Goal: Information Seeking & Learning: Check status

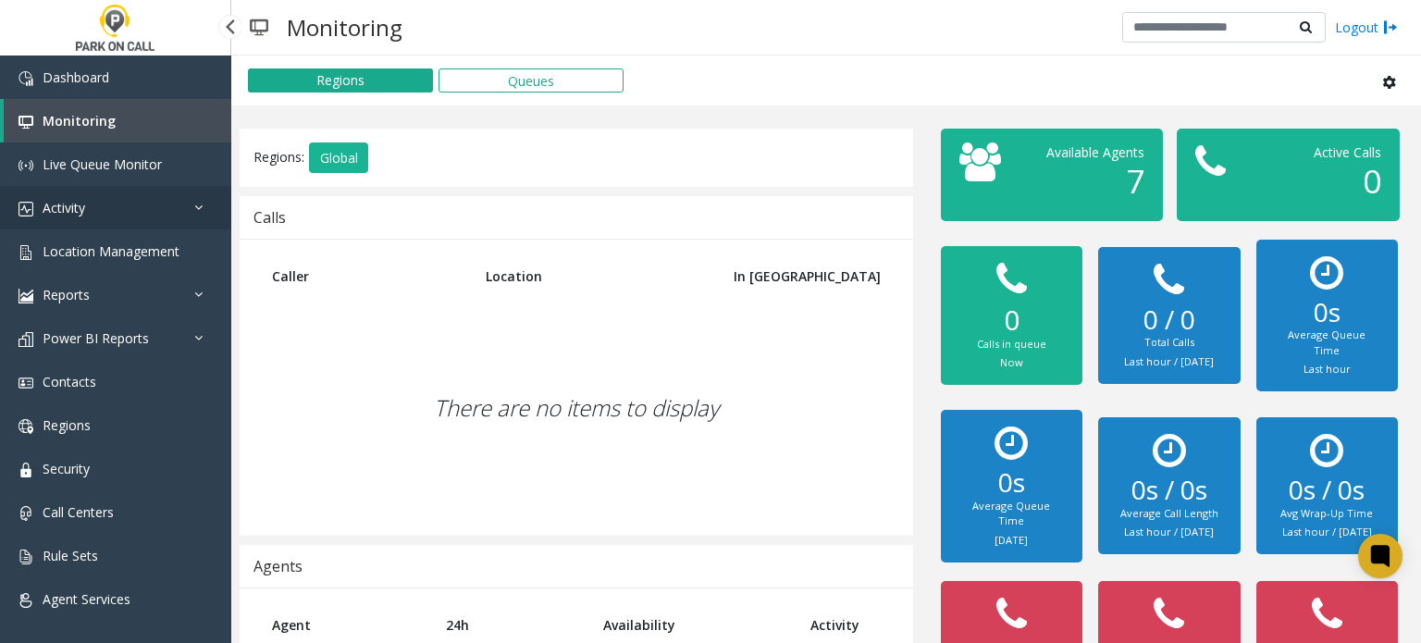
drag, startPoint x: 113, startPoint y: 221, endPoint x: 111, endPoint y: 238, distance: 16.8
click at [113, 221] on link "Activity" at bounding box center [115, 207] width 231 height 43
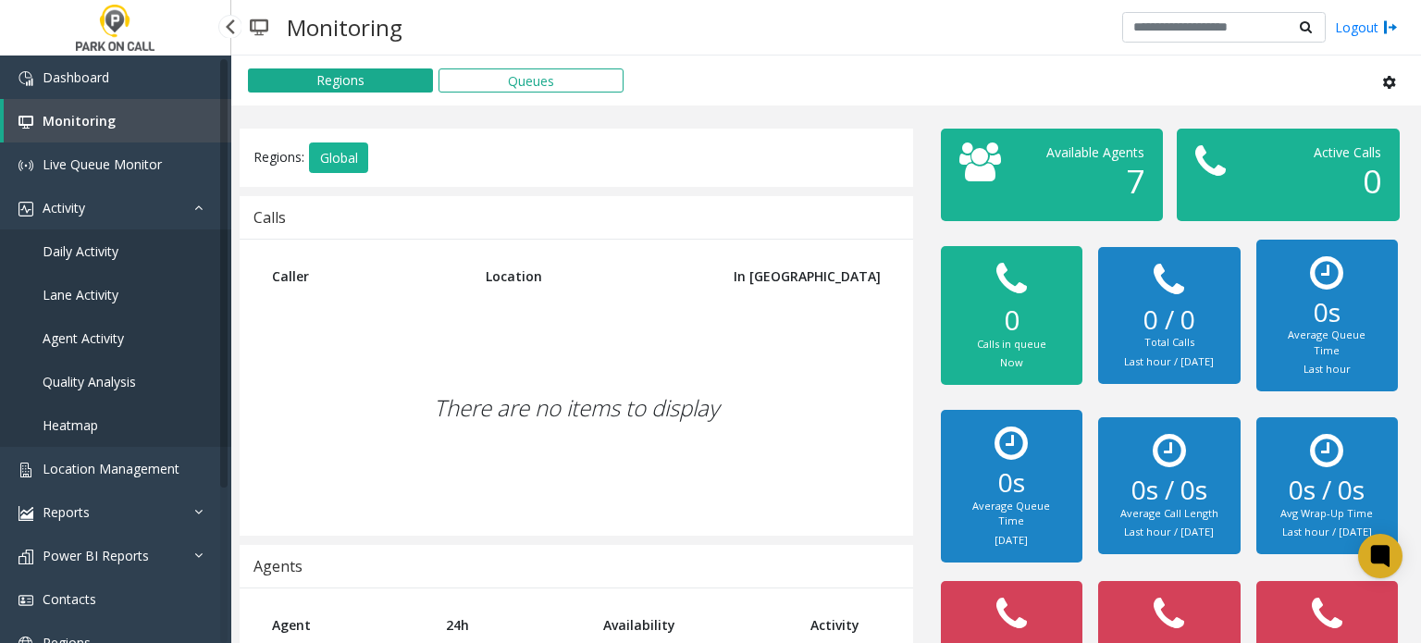
click at [79, 342] on span "Agent Activity" at bounding box center [83, 338] width 81 height 18
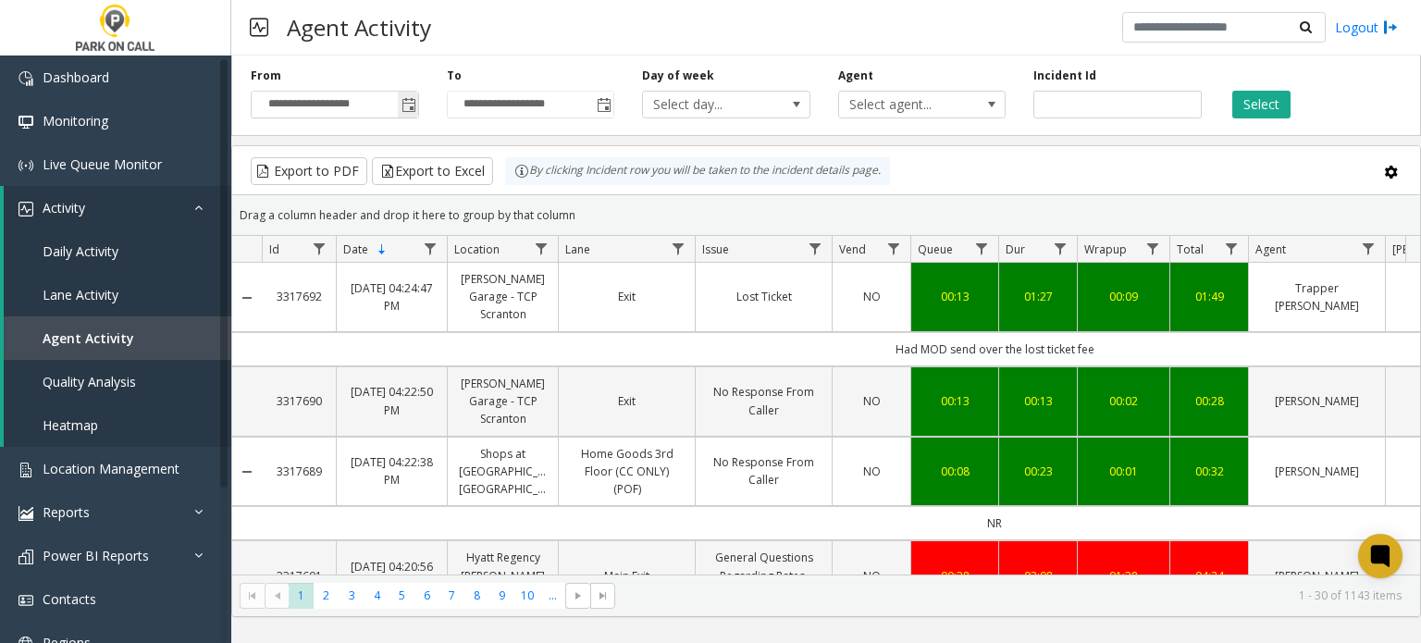
click at [405, 96] on span "Toggle popup" at bounding box center [408, 105] width 20 height 30
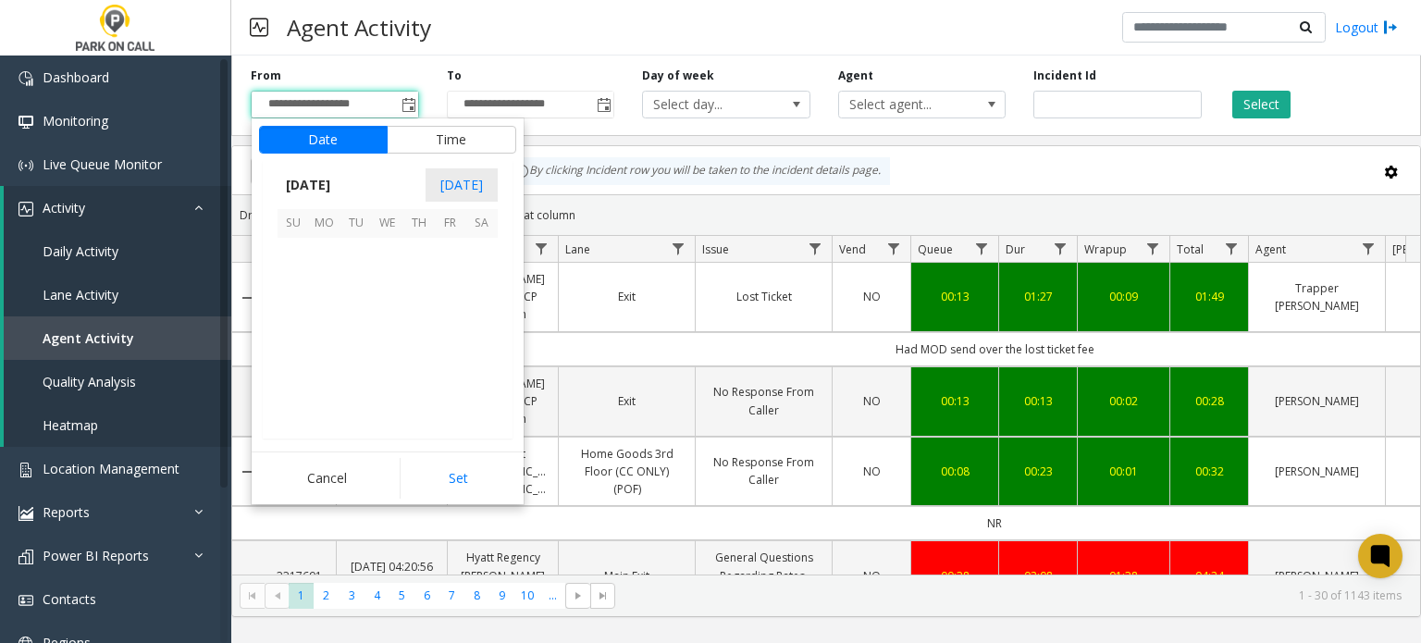
scroll to position [331951, 0]
click at [307, 314] on span "14" at bounding box center [292, 316] width 31 height 31
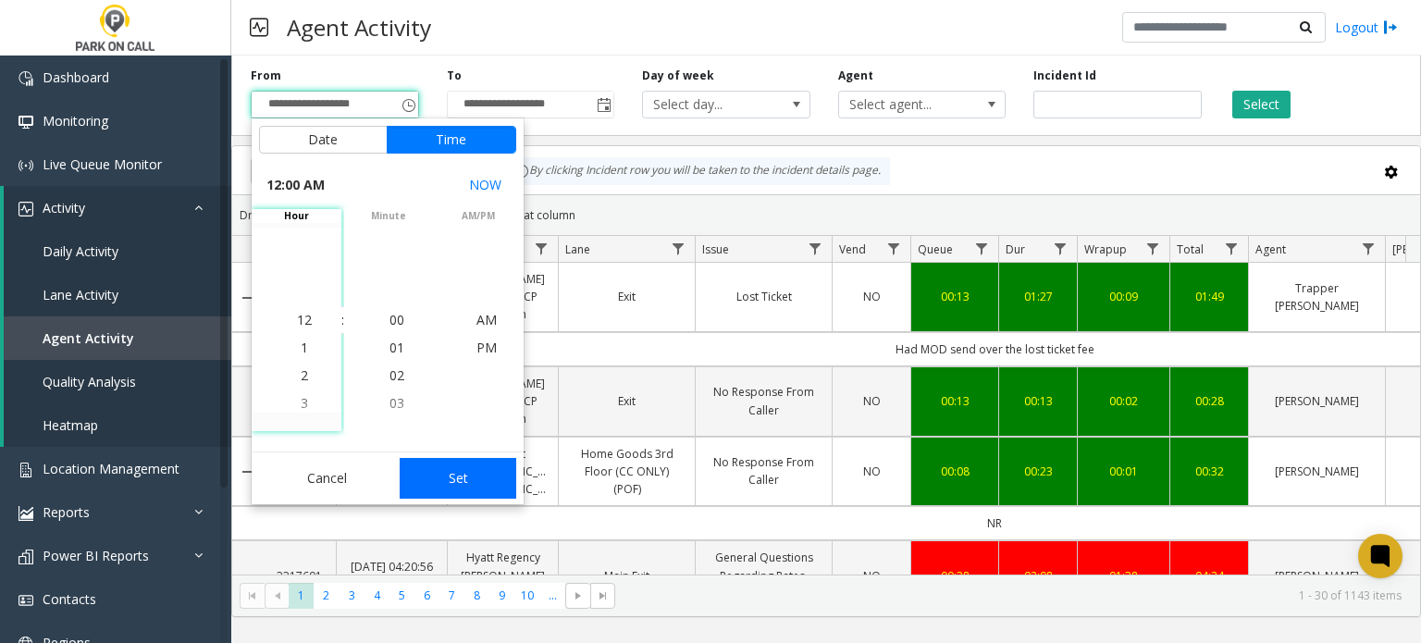
click at [441, 488] on button "Set" at bounding box center [458, 478] width 117 height 41
type input "**********"
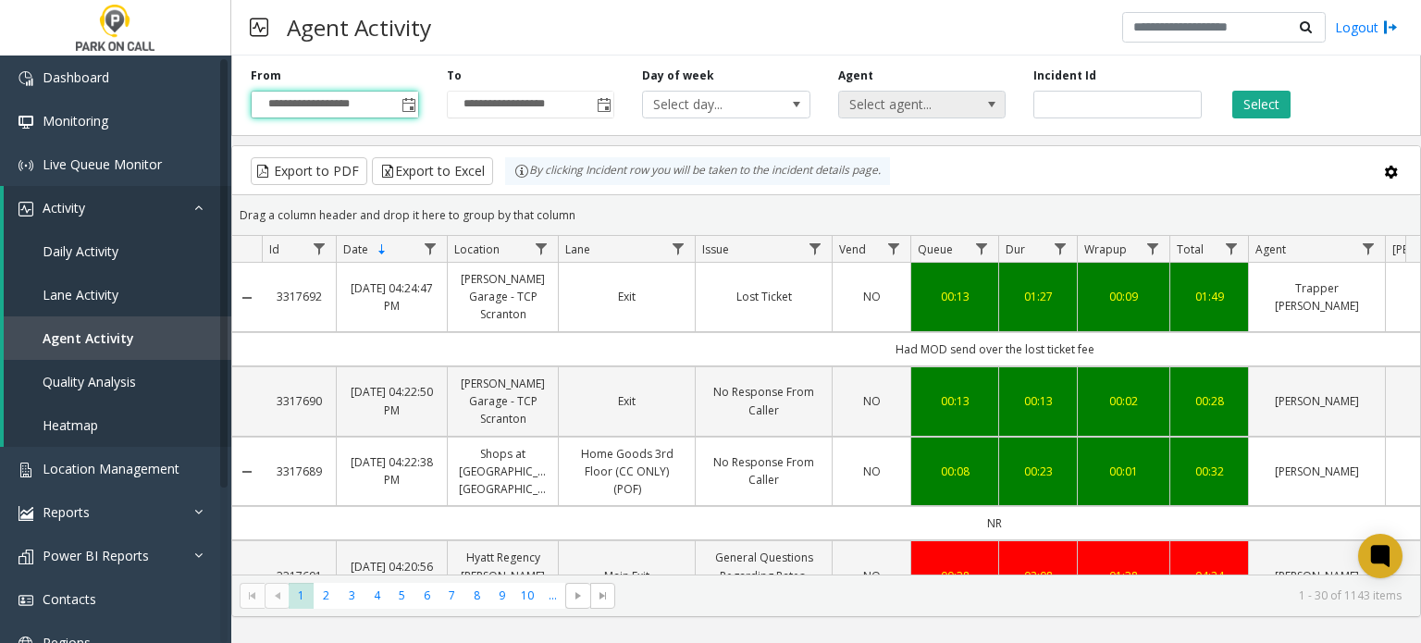
click at [930, 109] on span "Select agent..." at bounding box center [905, 105] width 133 height 26
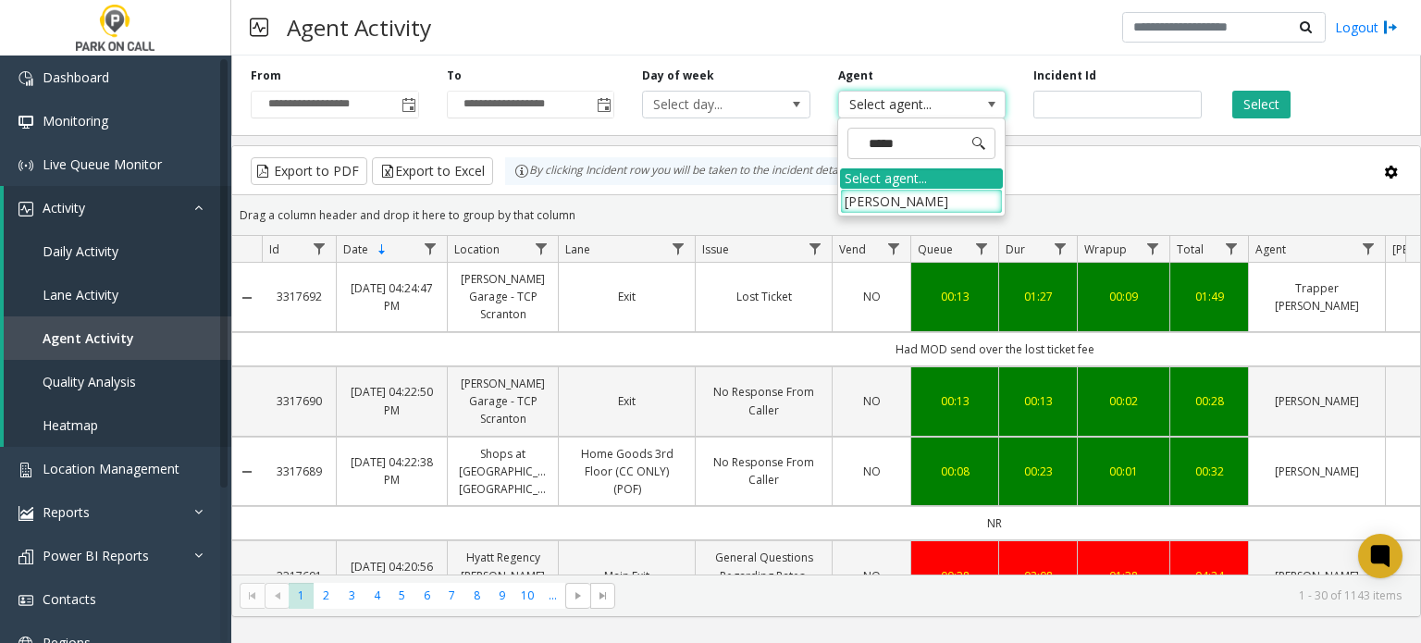
type input "******"
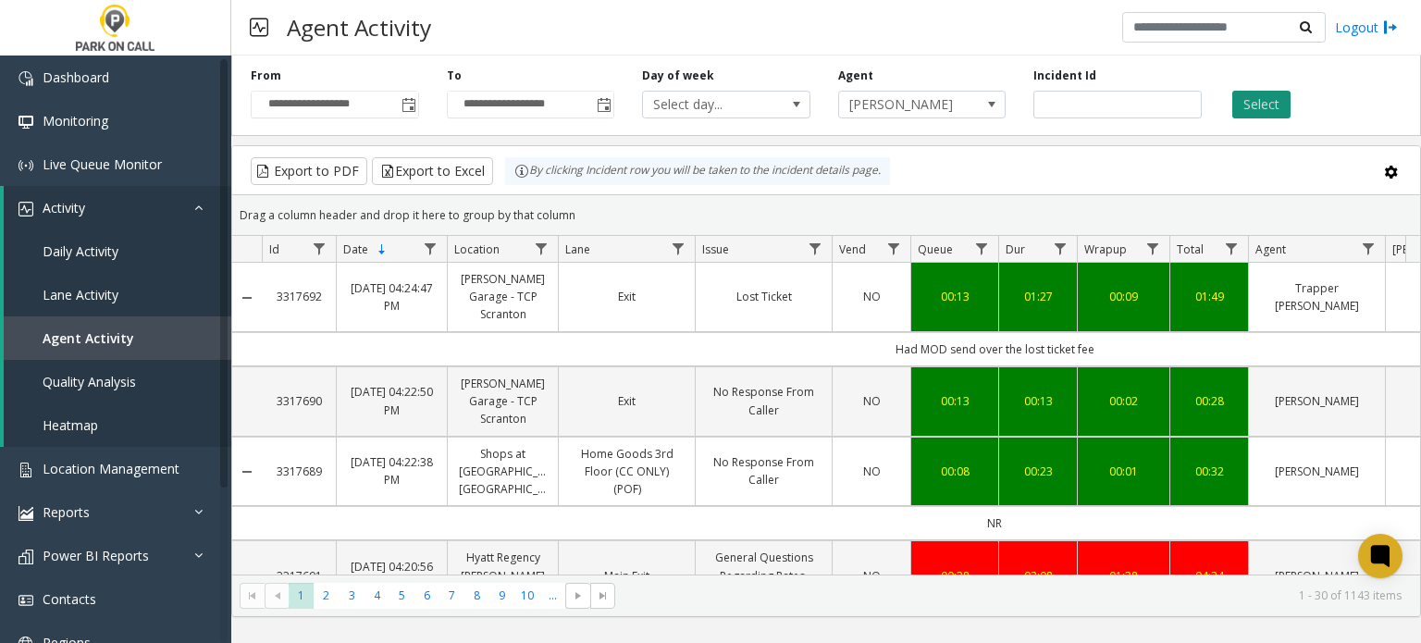
click at [1250, 97] on button "Select" at bounding box center [1261, 105] width 58 height 28
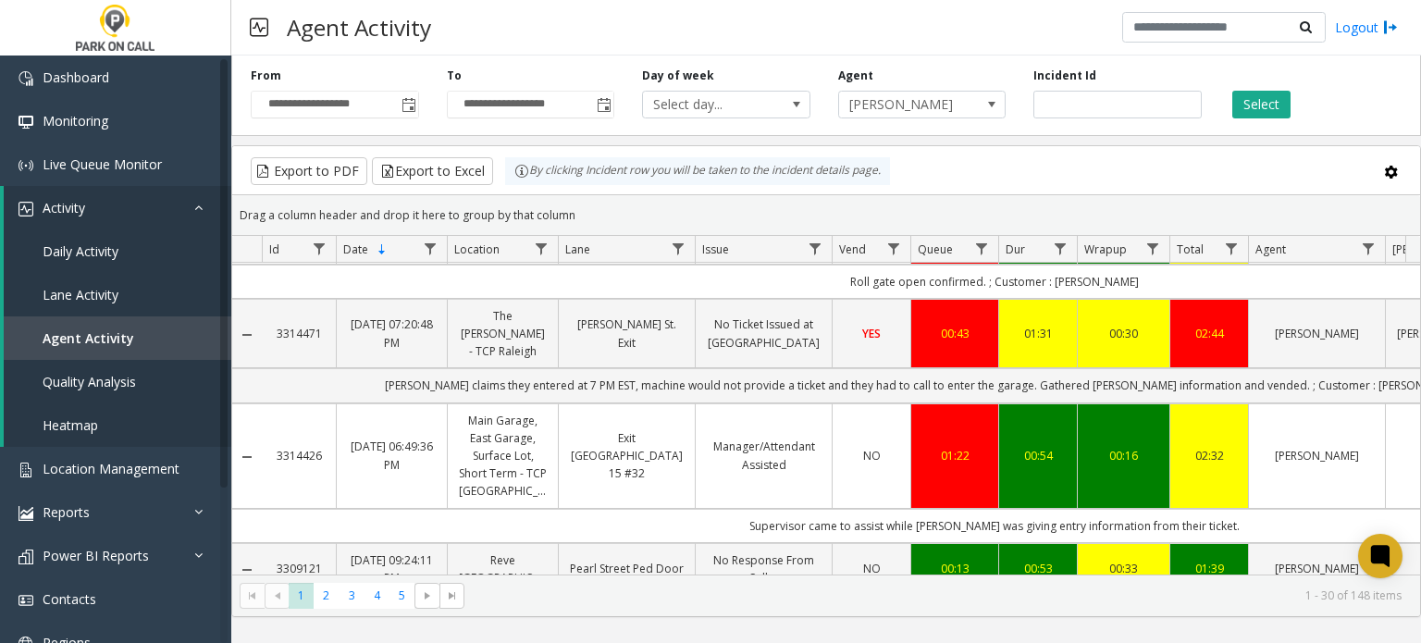
scroll to position [185, 0]
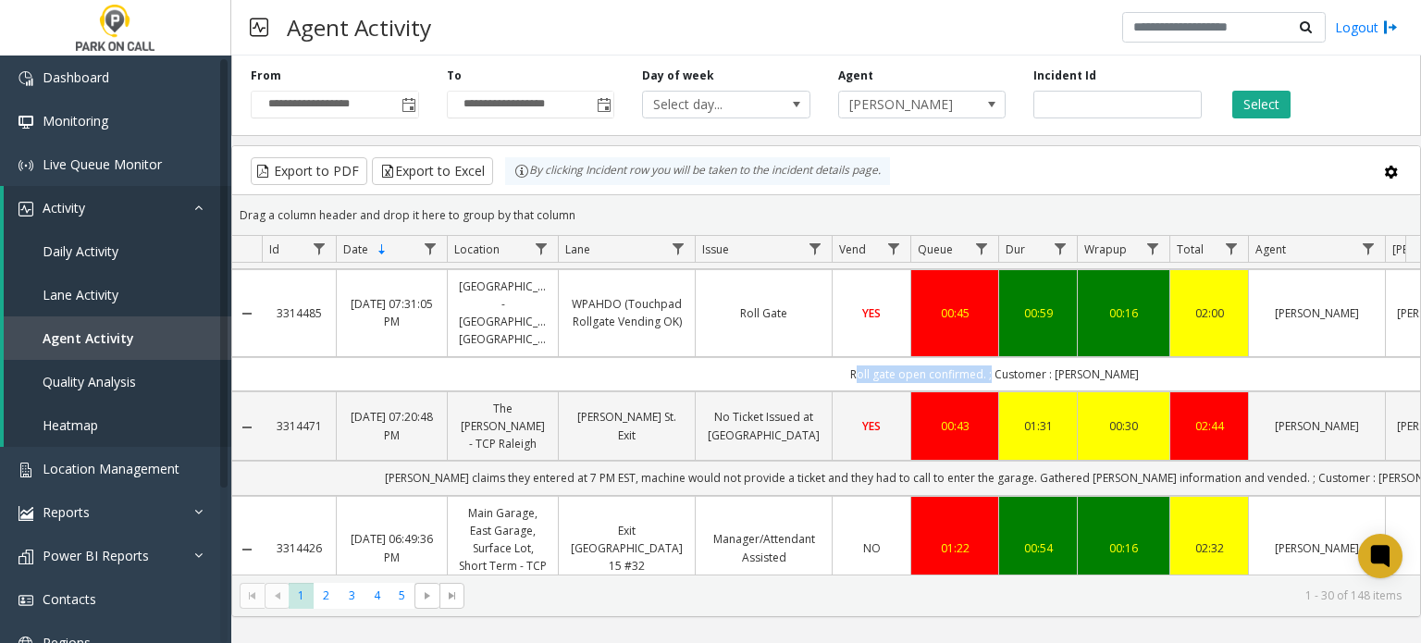
drag, startPoint x: 840, startPoint y: 353, endPoint x: 989, endPoint y: 359, distance: 149.0
click at [989, 359] on td "Roll gate open confirmed. ; Customer : [PERSON_NAME]" at bounding box center [994, 374] width 1465 height 34
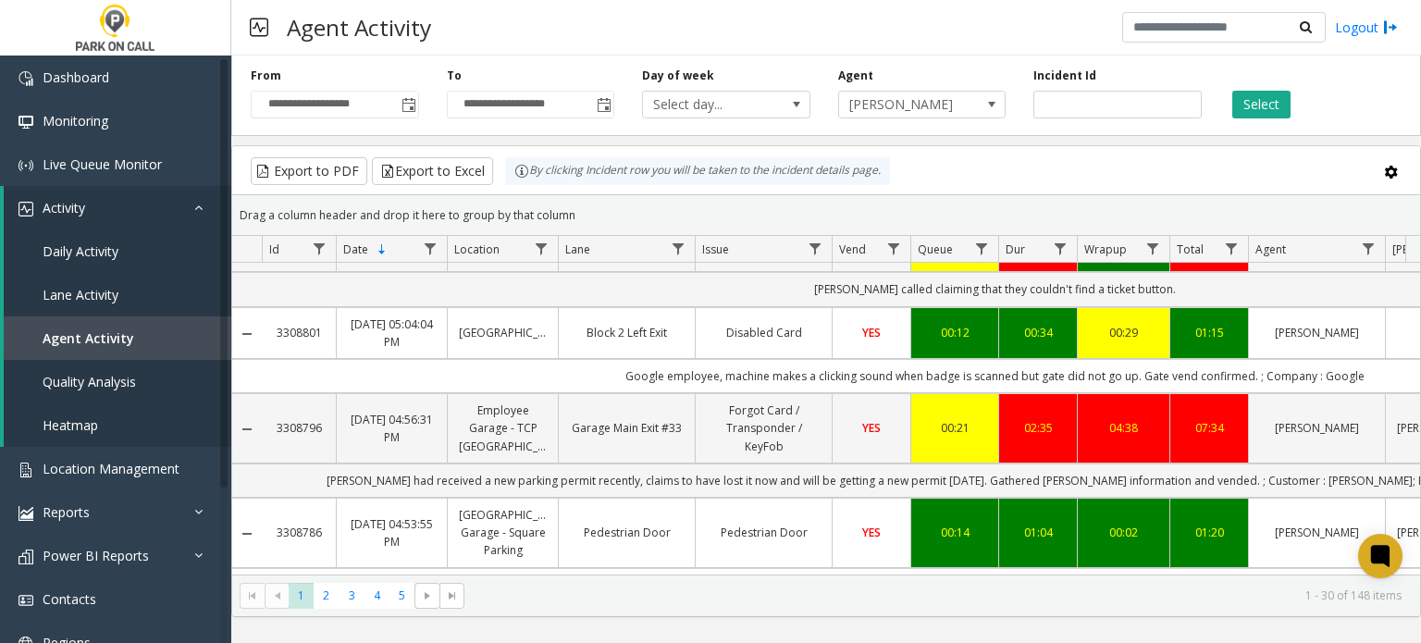
scroll to position [2682, 0]
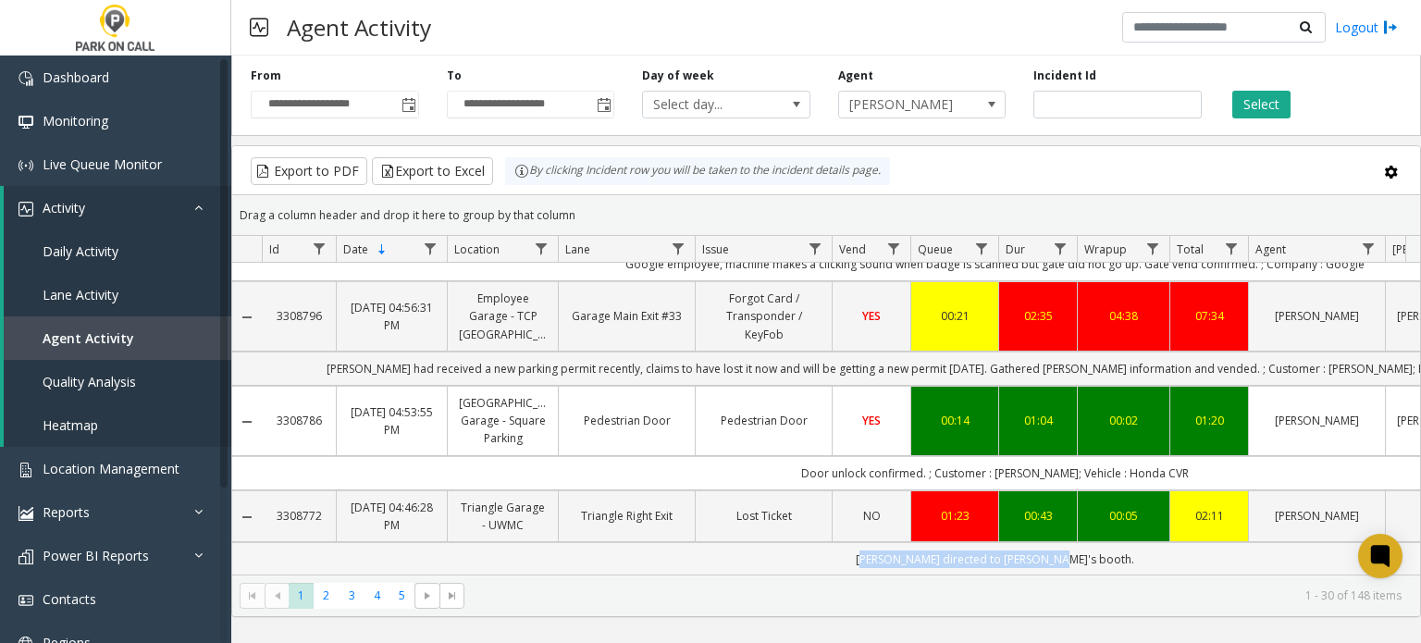
drag, startPoint x: 948, startPoint y: 376, endPoint x: 1095, endPoint y: 390, distance: 147.8
click at [1095, 542] on td "[PERSON_NAME] directed to [PERSON_NAME]'s booth." at bounding box center [994, 559] width 1465 height 34
drag, startPoint x: 509, startPoint y: 484, endPoint x: 829, endPoint y: 481, distance: 320.0
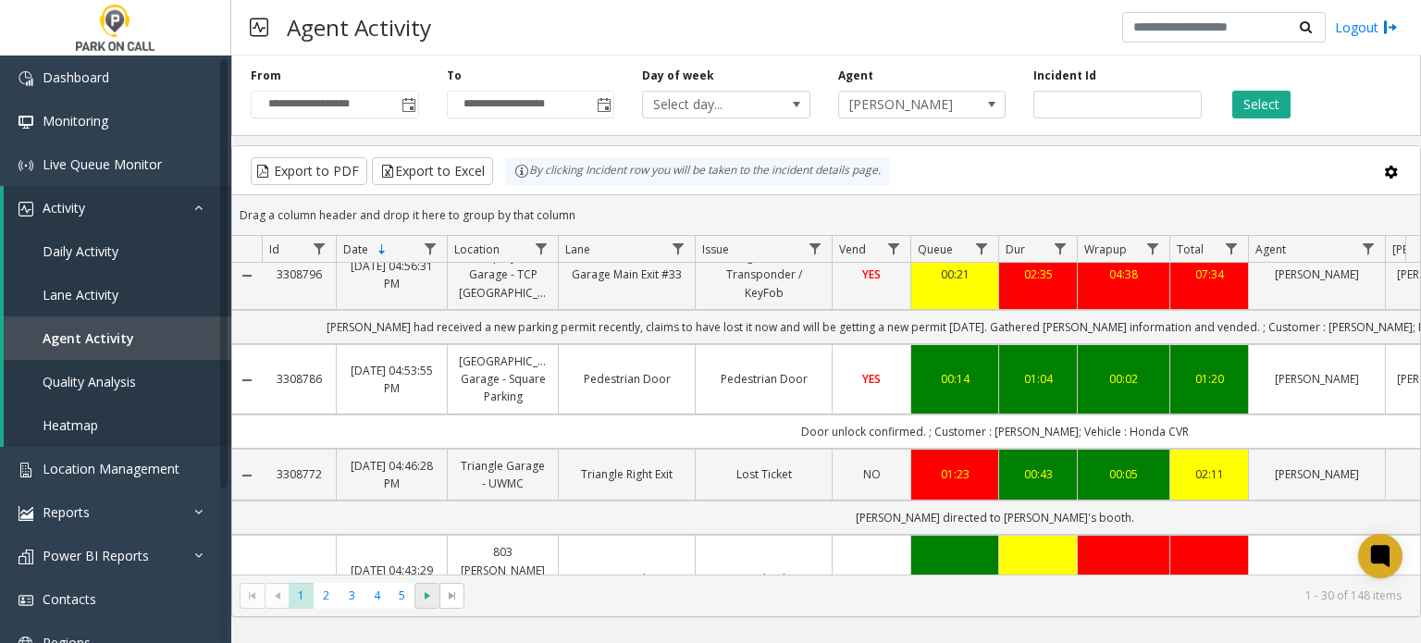
click at [425, 593] on span "Go to the next page" at bounding box center [427, 595] width 15 height 15
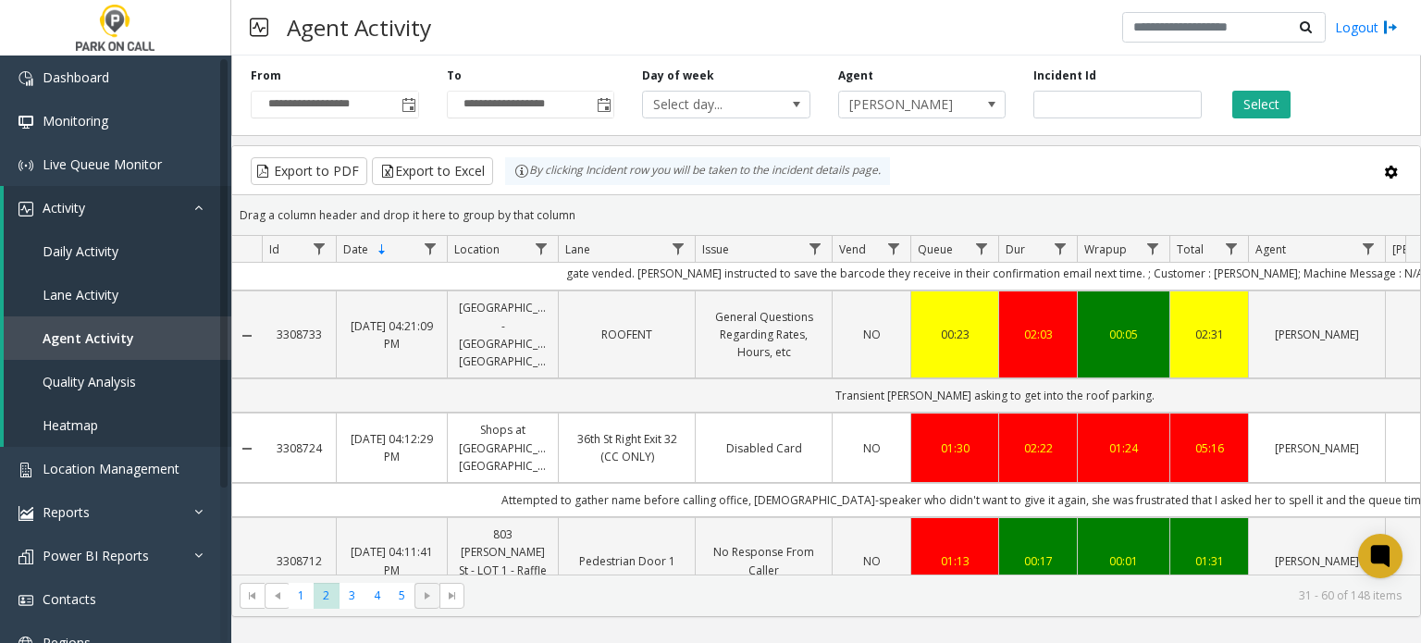
scroll to position [277, 0]
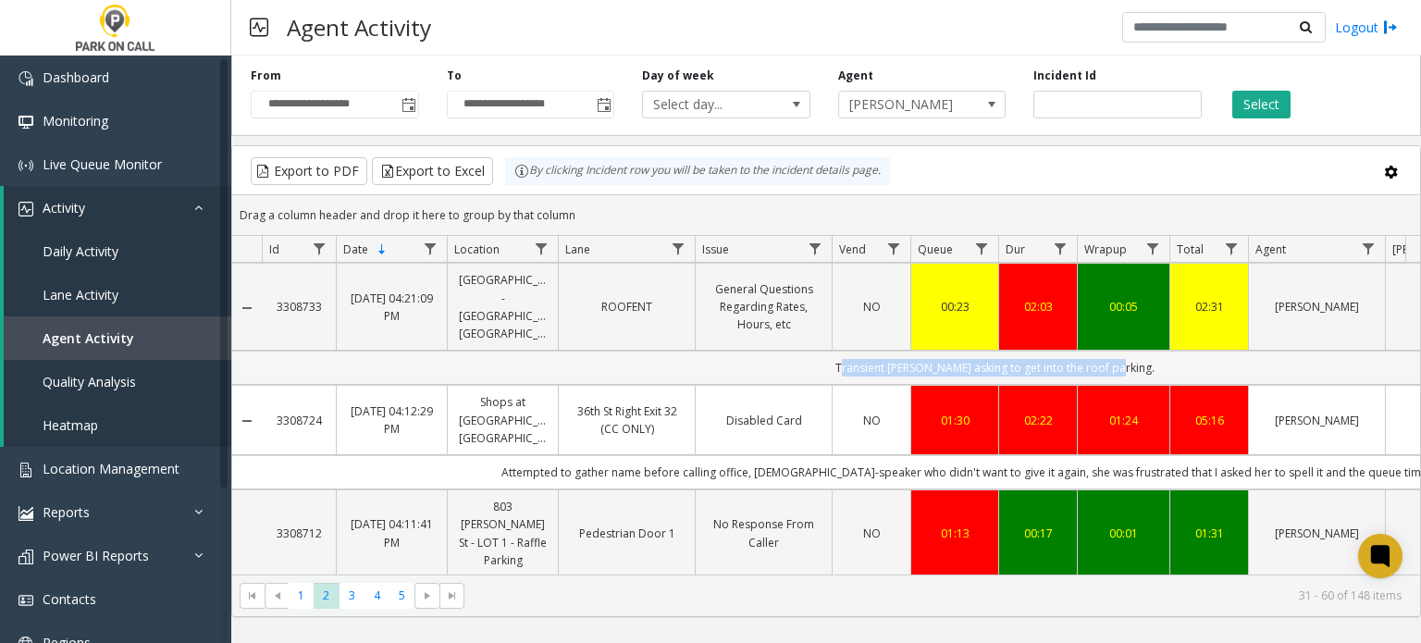
drag, startPoint x: 851, startPoint y: 366, endPoint x: 1132, endPoint y: 365, distance: 281.2
click at [1132, 365] on td "Transient [PERSON_NAME] asking to get into the roof parking." at bounding box center [994, 368] width 1465 height 34
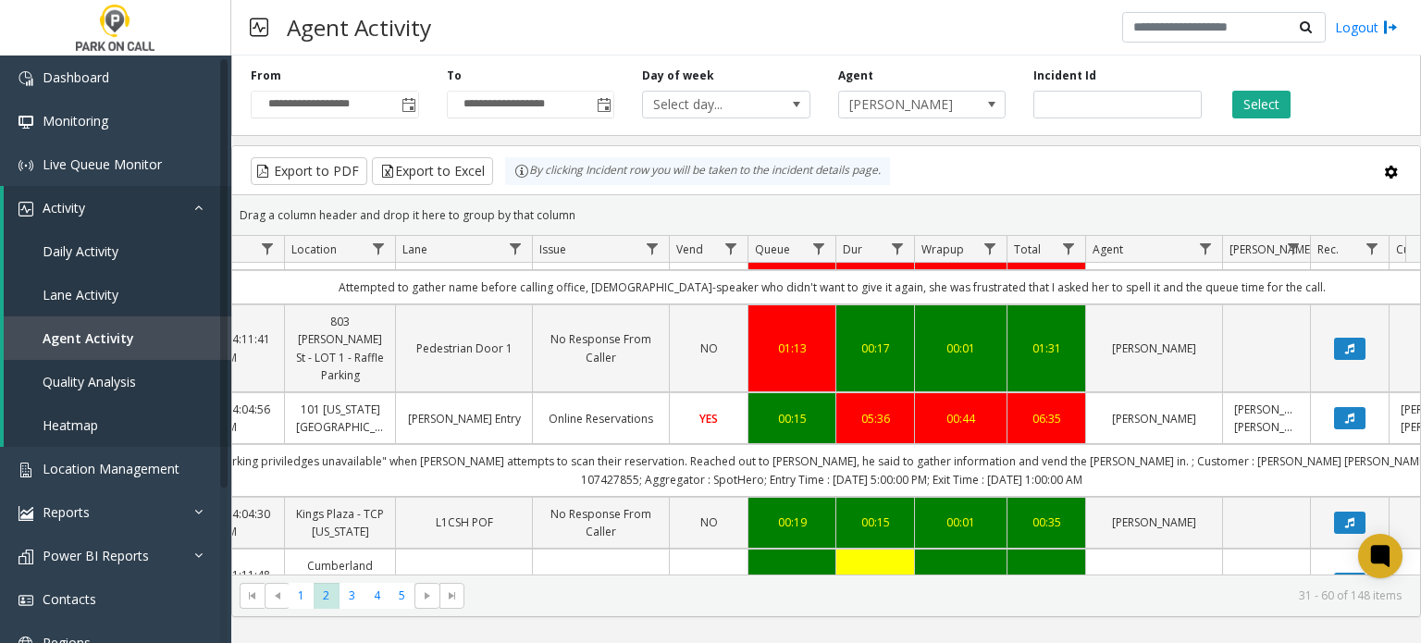
scroll to position [0, 0]
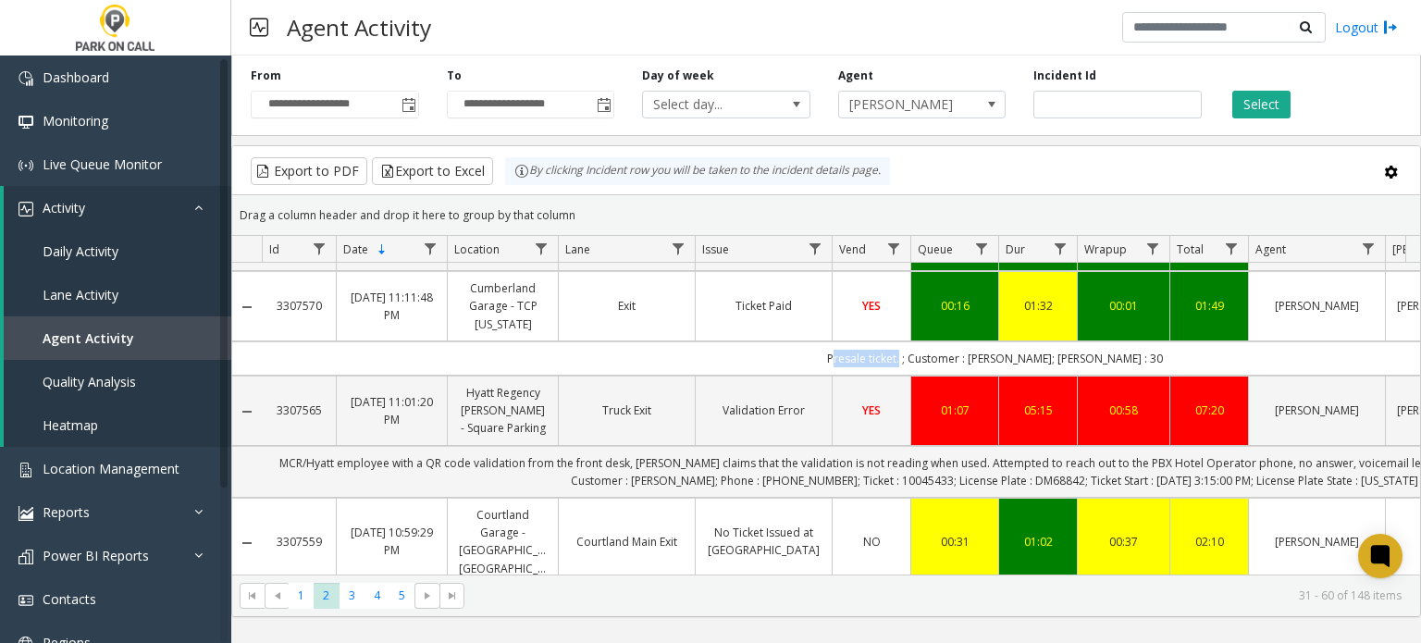
drag, startPoint x: 828, startPoint y: 379, endPoint x: 905, endPoint y: 369, distance: 78.4
click at [905, 369] on td "Presale ticket. ; Customer : [PERSON_NAME]; [PERSON_NAME] : 30" at bounding box center [994, 358] width 1465 height 34
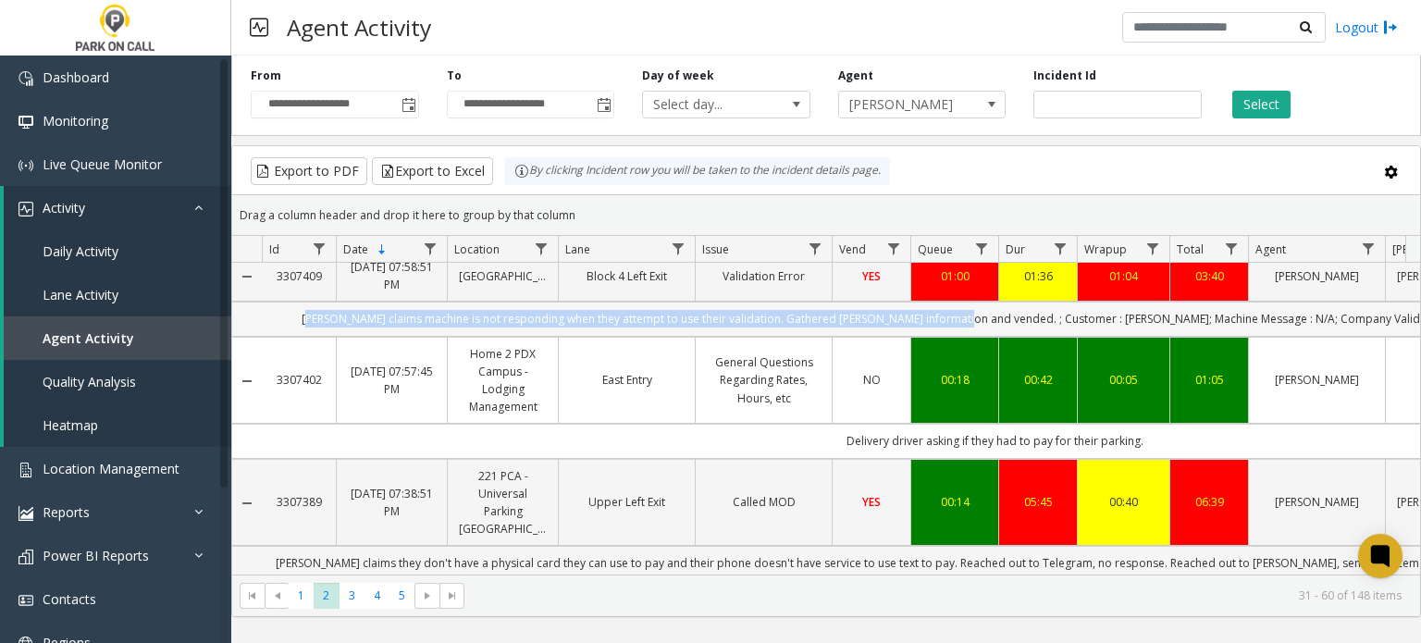
drag, startPoint x: 355, startPoint y: 323, endPoint x: 1010, endPoint y: 340, distance: 655.1
click at [1010, 336] on td "[PERSON_NAME] claims machine is not responding when they attempt to use their v…" at bounding box center [994, 319] width 1465 height 34
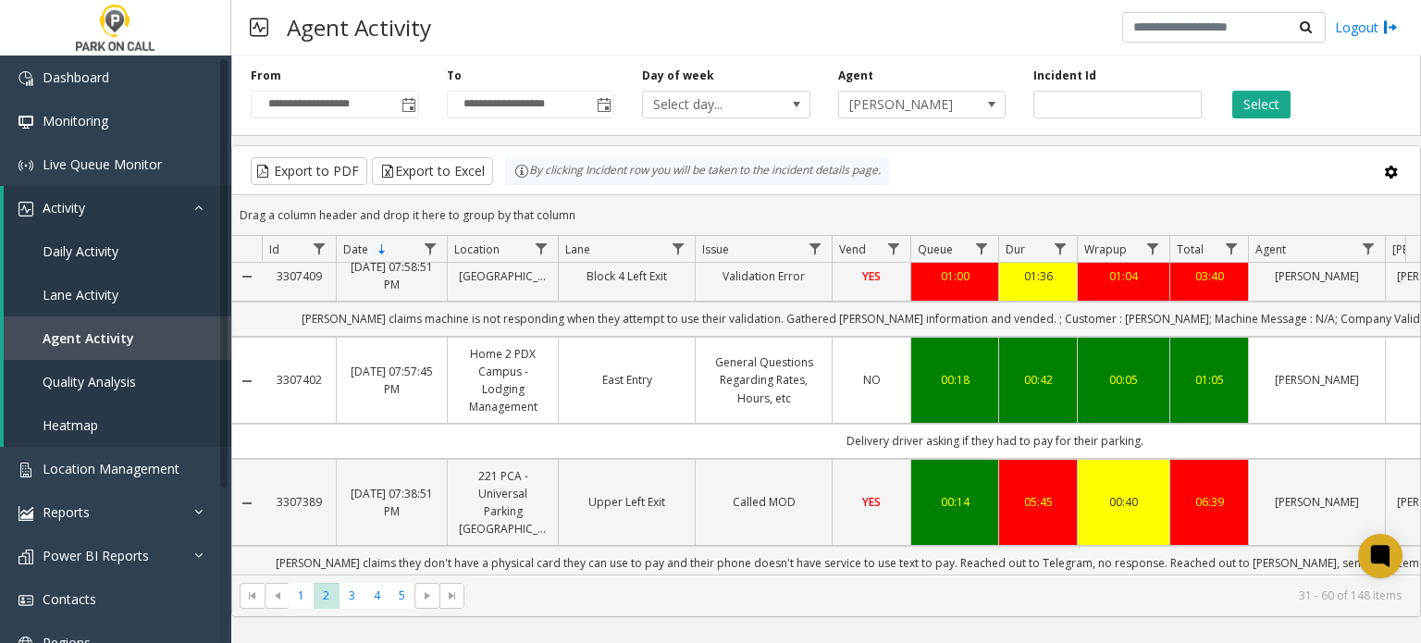
click at [1001, 175] on div "Export to PDF Export to Excel By clicking Incident row you will be taken to the…" at bounding box center [826, 171] width 1156 height 28
click at [1080, 108] on input "number" at bounding box center [1117, 105] width 168 height 28
paste input "*******"
click at [1274, 103] on button "Select" at bounding box center [1261, 105] width 58 height 28
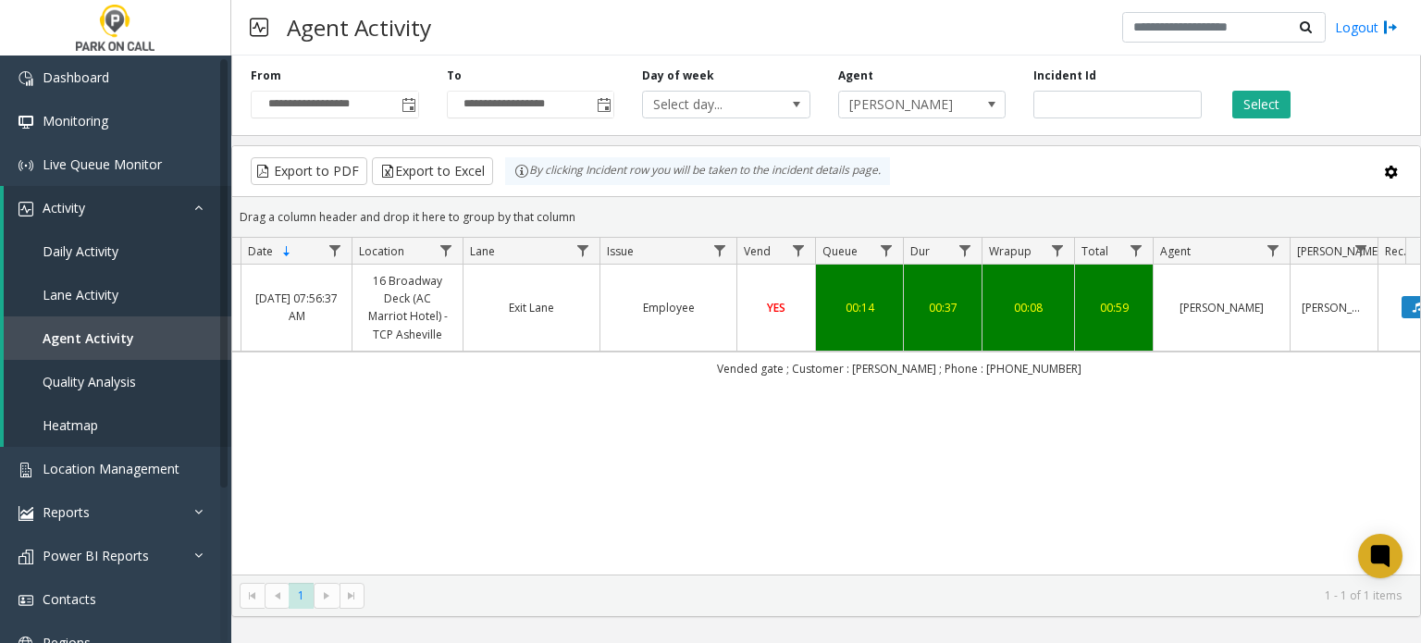
scroll to position [0, 80]
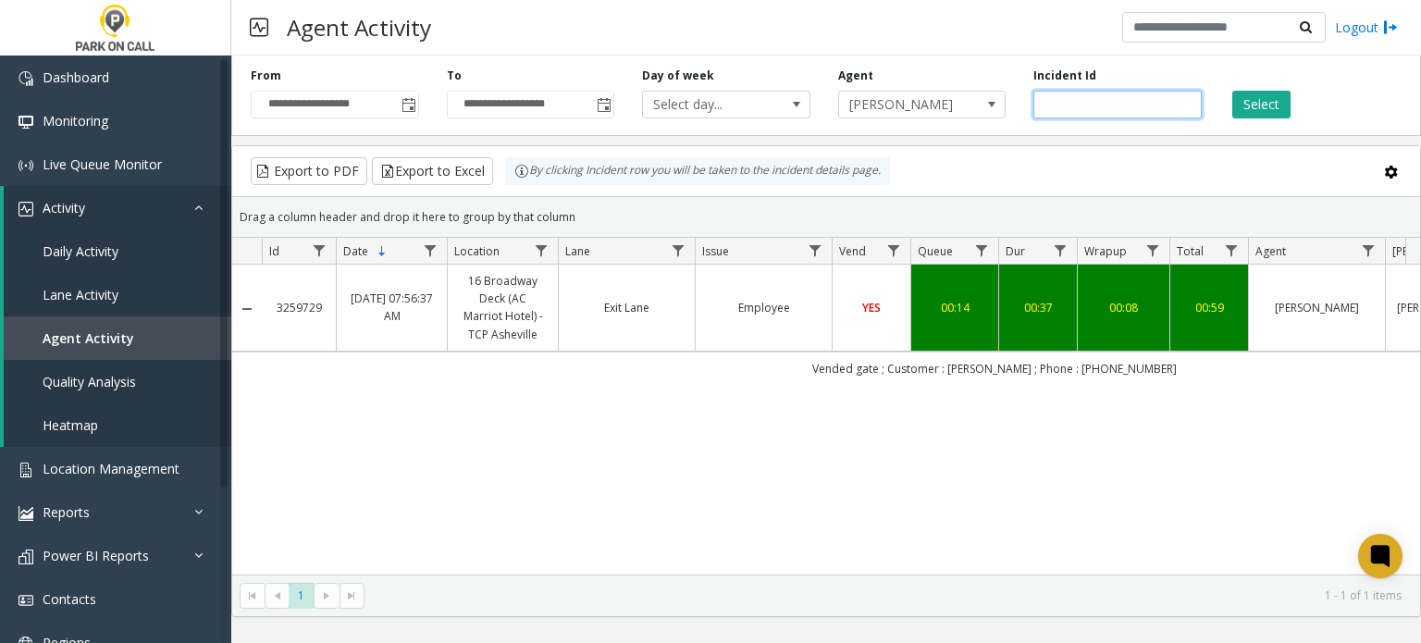
drag, startPoint x: 1103, startPoint y: 99, endPoint x: 741, endPoint y: 69, distance: 363.8
click at [758, 69] on div "**********" at bounding box center [825, 92] width 1189 height 88
paste input "number"
drag, startPoint x: 1263, startPoint y: 78, endPoint x: 1258, endPoint y: 92, distance: 14.9
click at [1259, 84] on div "Select" at bounding box center [1313, 93] width 196 height 51
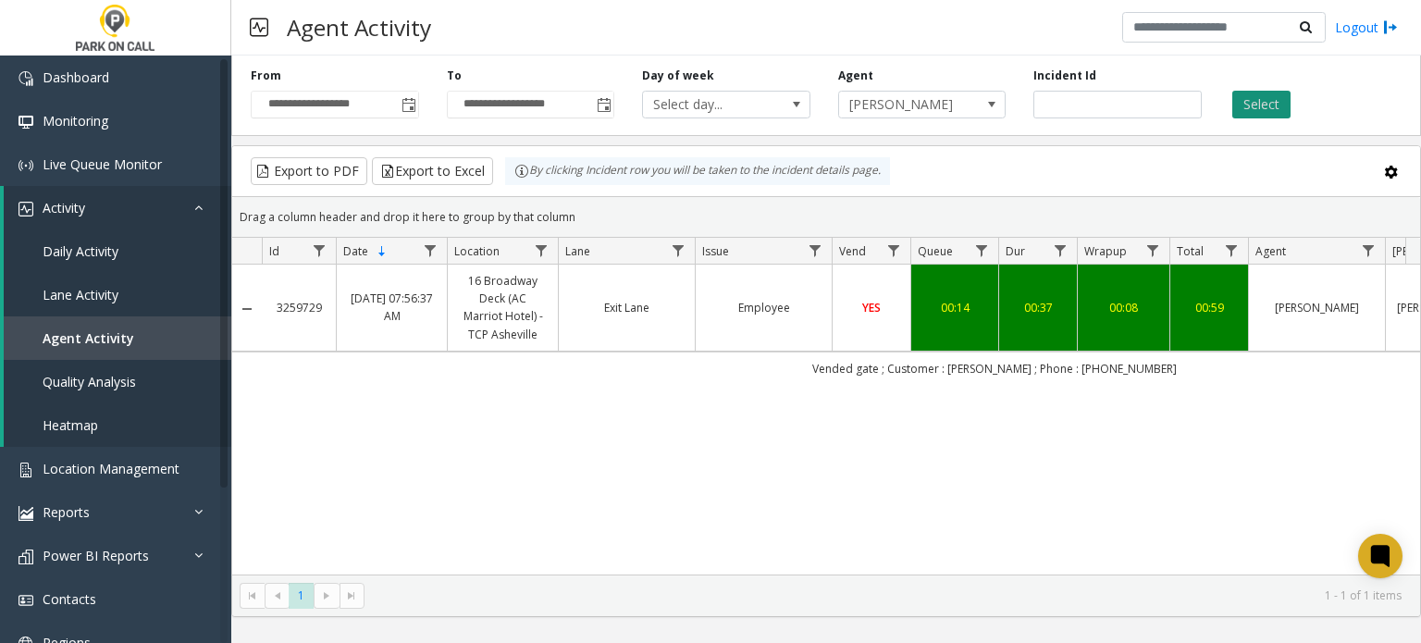
click at [1252, 103] on button "Select" at bounding box center [1261, 105] width 58 height 28
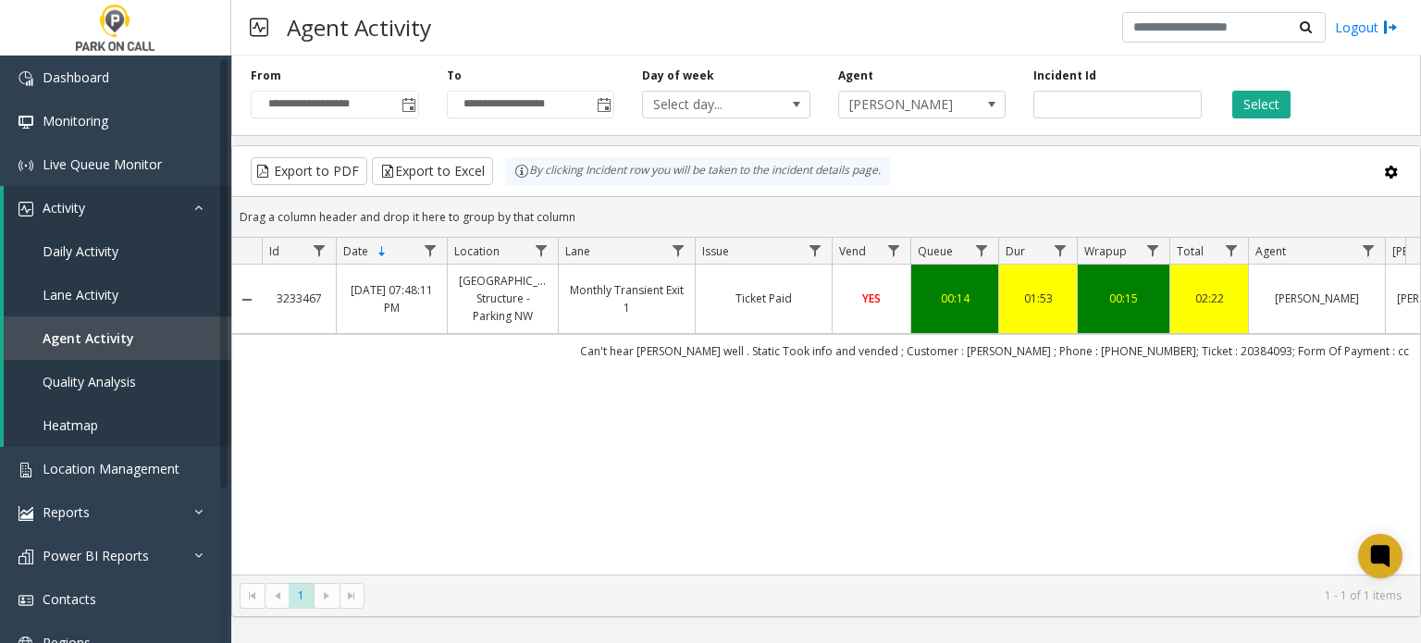
drag, startPoint x: 844, startPoint y: 578, endPoint x: 888, endPoint y: 576, distance: 43.5
click at [892, 578] on kendo-pager "* 1 1 - 1 of 1 items" at bounding box center [826, 595] width 1188 height 42
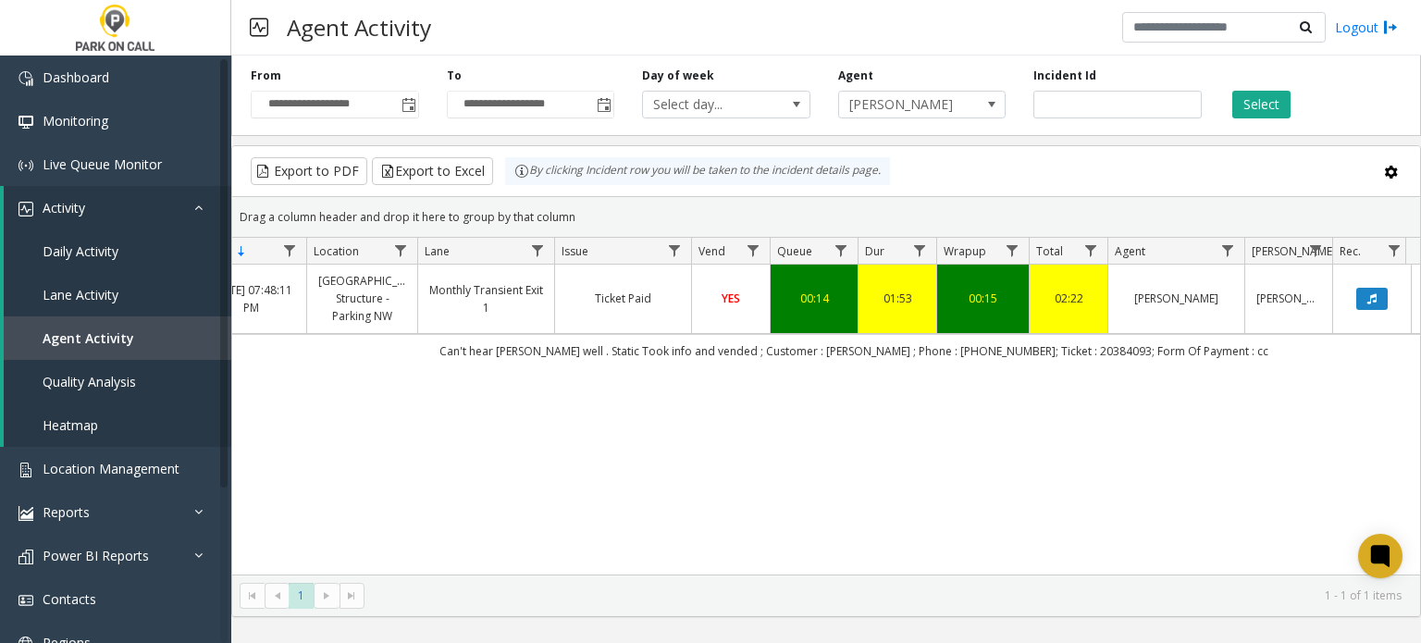
scroll to position [0, 107]
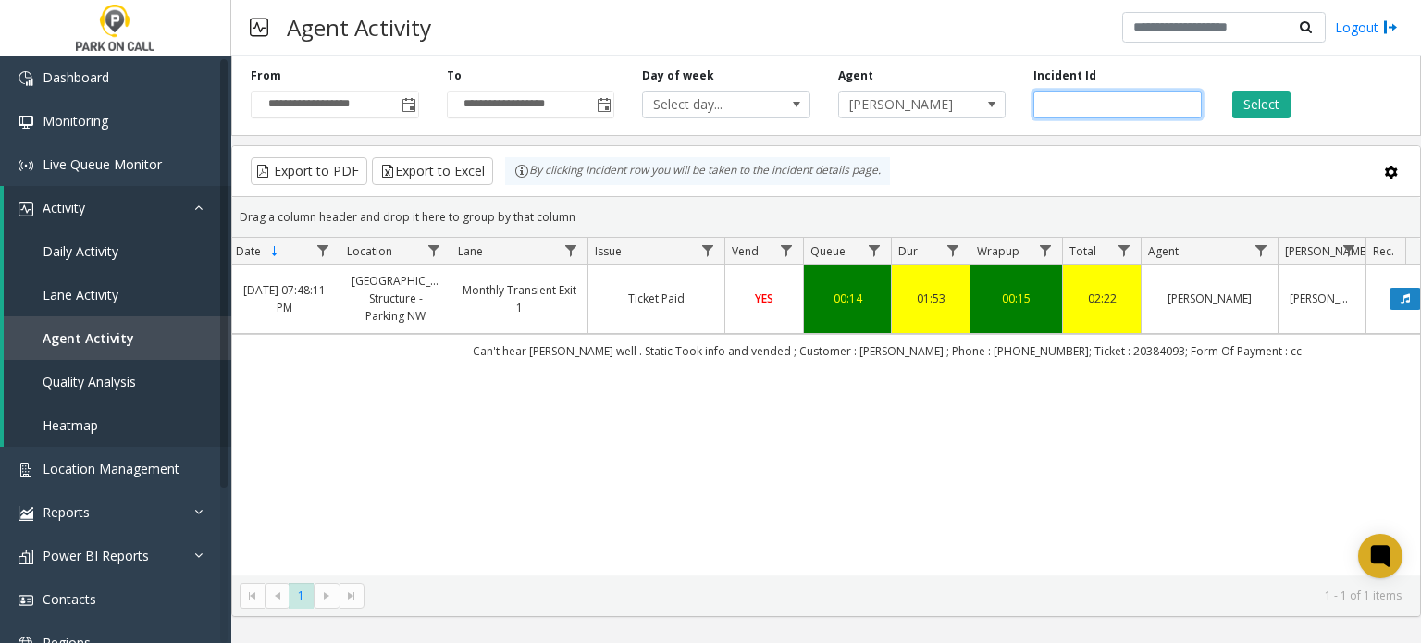
drag, startPoint x: 1115, startPoint y: 97, endPoint x: 941, endPoint y: 57, distance: 178.4
click at [941, 57] on div "**********" at bounding box center [825, 92] width 1189 height 88
paste input "number"
type input "*******"
click at [1243, 89] on div "Select" at bounding box center [1313, 93] width 196 height 51
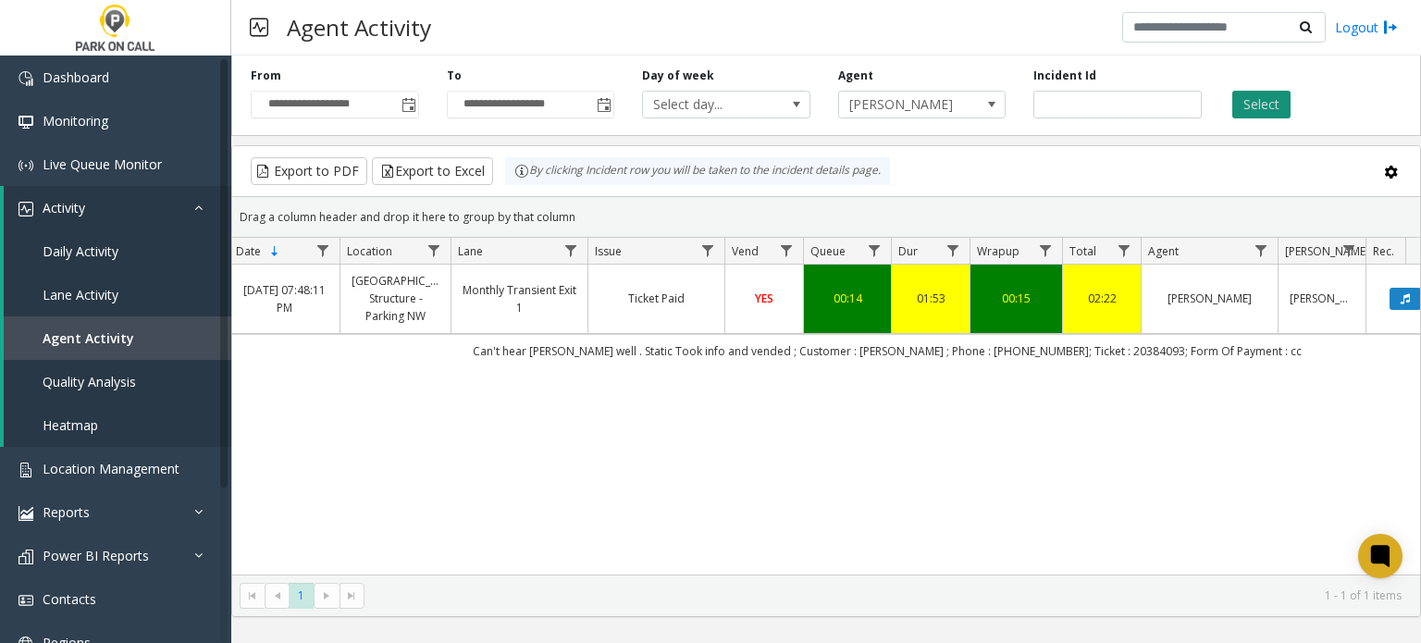
click at [1243, 98] on button "Select" at bounding box center [1261, 105] width 58 height 28
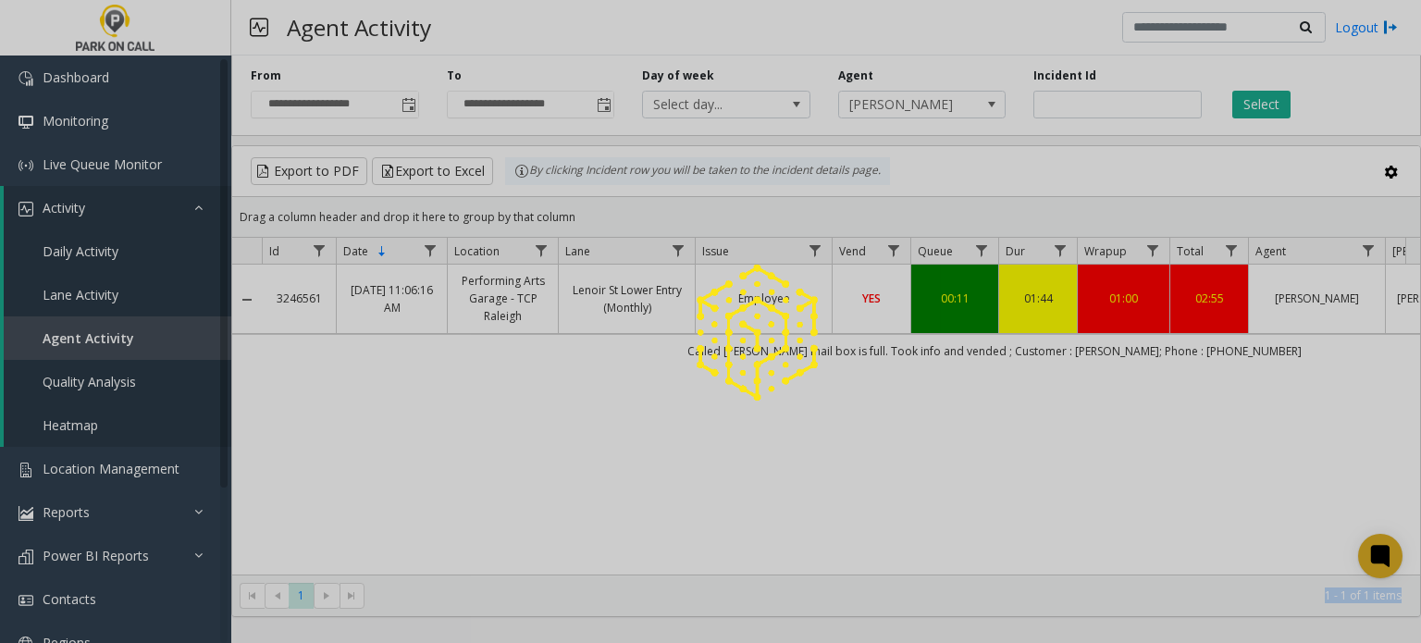
drag, startPoint x: 1027, startPoint y: 575, endPoint x: 1065, endPoint y: 469, distance: 112.9
click at [1070, 573] on kendo-grid "Export to PDF Export to Excel By clicking Incident row you will be taken to the…" at bounding box center [825, 381] width 1189 height 472
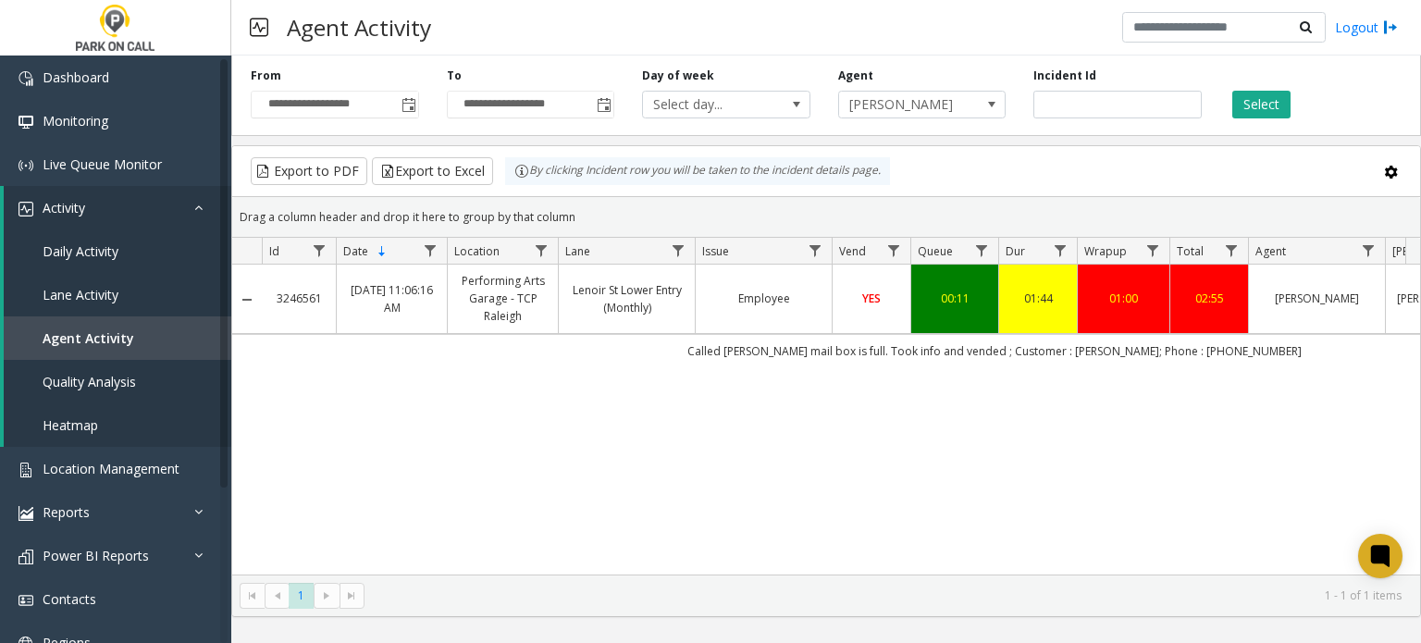
click at [1090, 521] on div "3246561 [DATE] 11:06:16 AM Performing Arts Garage - TCP [PERSON_NAME][GEOGRAPHI…" at bounding box center [826, 420] width 1188 height 310
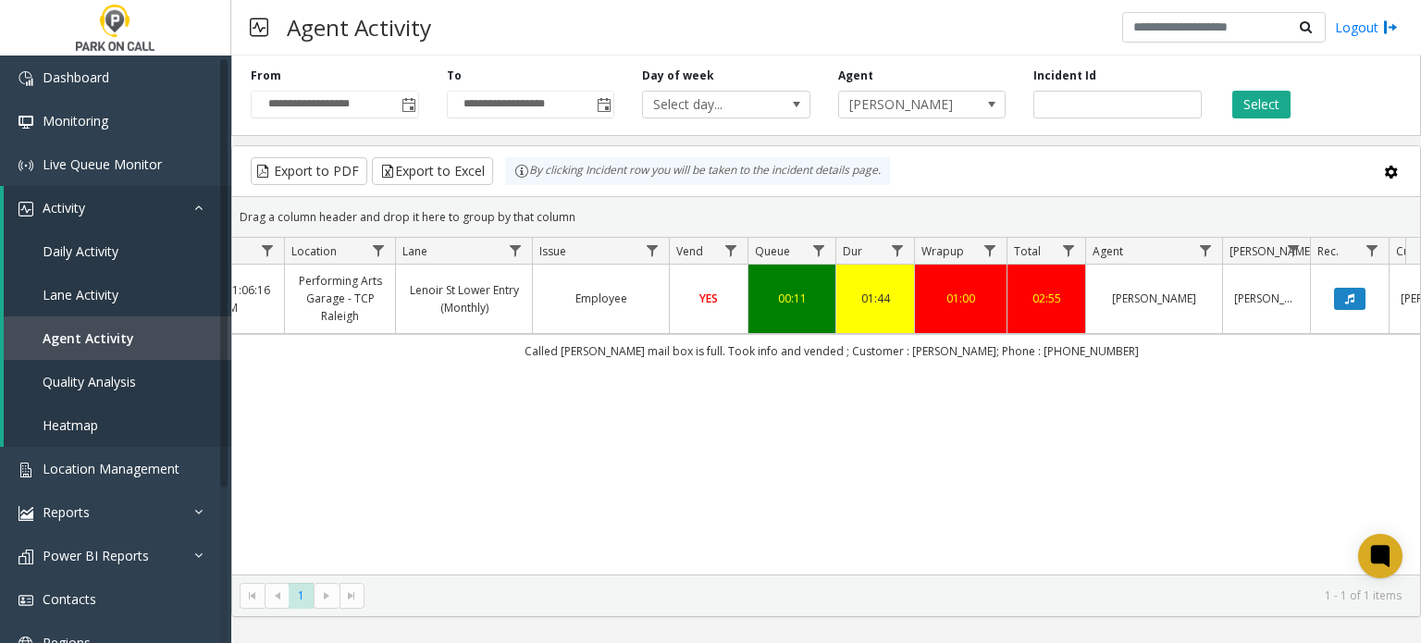
scroll to position [0, 166]
